Goal: Information Seeking & Learning: Compare options

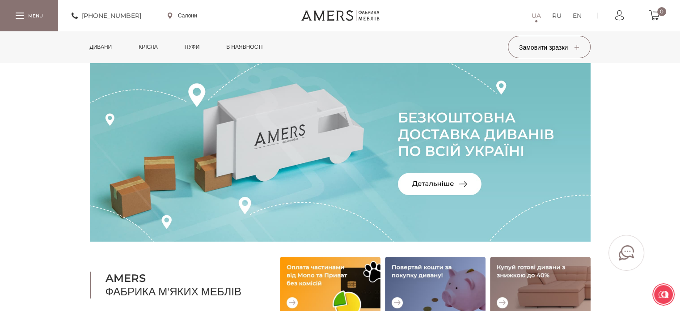
click at [254, 48] on link "в наявності" at bounding box center [244, 46] width 50 height 31
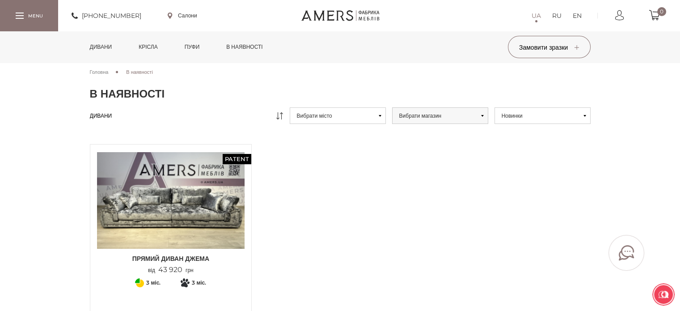
click at [198, 47] on link "Пуфи" at bounding box center [192, 46] width 29 height 31
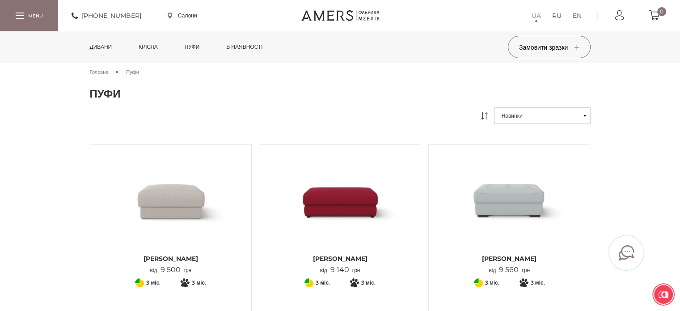
click at [148, 50] on link "Крісла" at bounding box center [148, 46] width 32 height 31
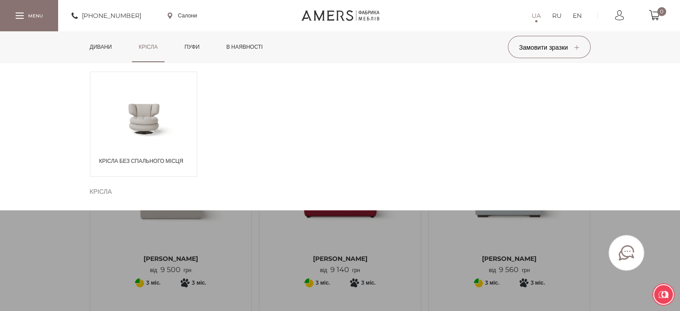
click at [98, 50] on link "Дивани" at bounding box center [101, 46] width 36 height 31
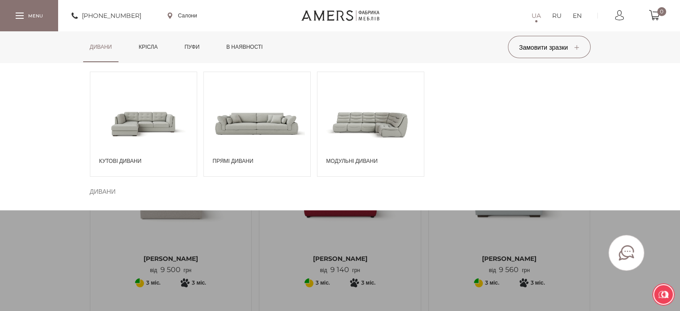
click at [230, 159] on span "Прямі дивани" at bounding box center [259, 161] width 93 height 8
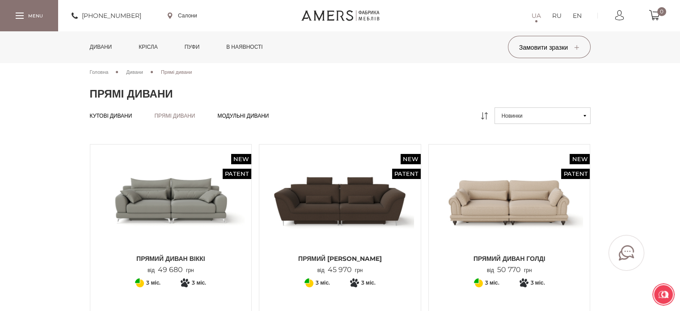
click at [485, 113] on icon at bounding box center [484, 115] width 7 height 7
click at [582, 114] on button "Новинки" at bounding box center [542, 115] width 96 height 17
click at [521, 147] on link "Від дешевих до дорогих" at bounding box center [542, 147] width 96 height 17
